Goal: Transaction & Acquisition: Download file/media

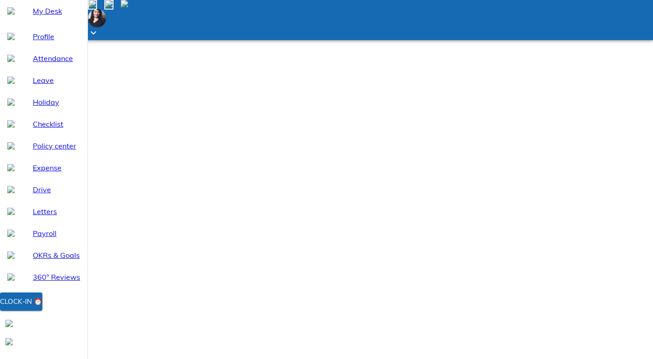
click at [36, 239] on span "Payroll" at bounding box center [56, 233] width 47 height 11
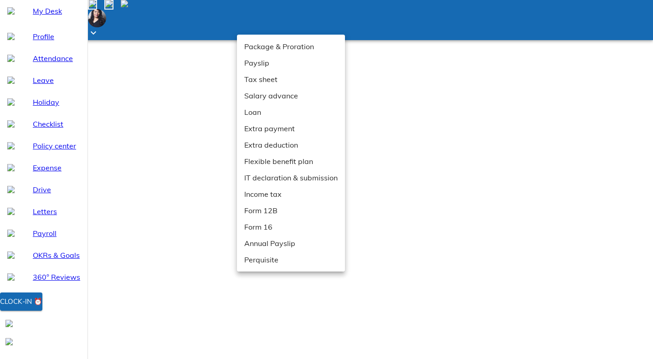
click at [260, 62] on li "Payslip" at bounding box center [291, 63] width 108 height 16
